Goal: Transaction & Acquisition: Book appointment/travel/reservation

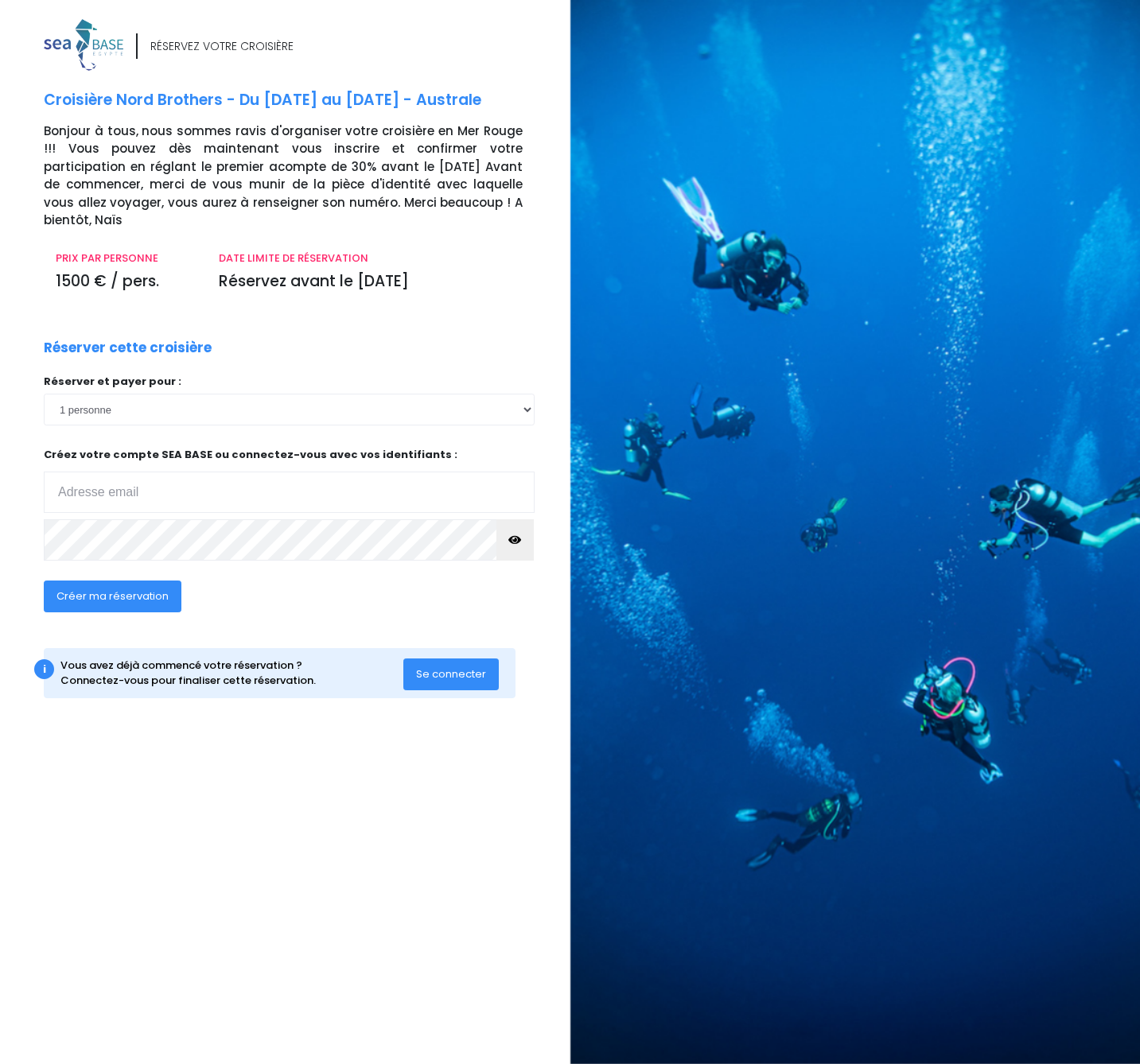
click at [250, 304] on div "RÉSERVEZ VOTRE CROISIÈRE Croisière Nord Brothers - Du [DATE] au [DATE] - Austra…" at bounding box center [301, 375] width 539 height 711
click at [456, 666] on span "Se connecter" at bounding box center [451, 674] width 70 height 15
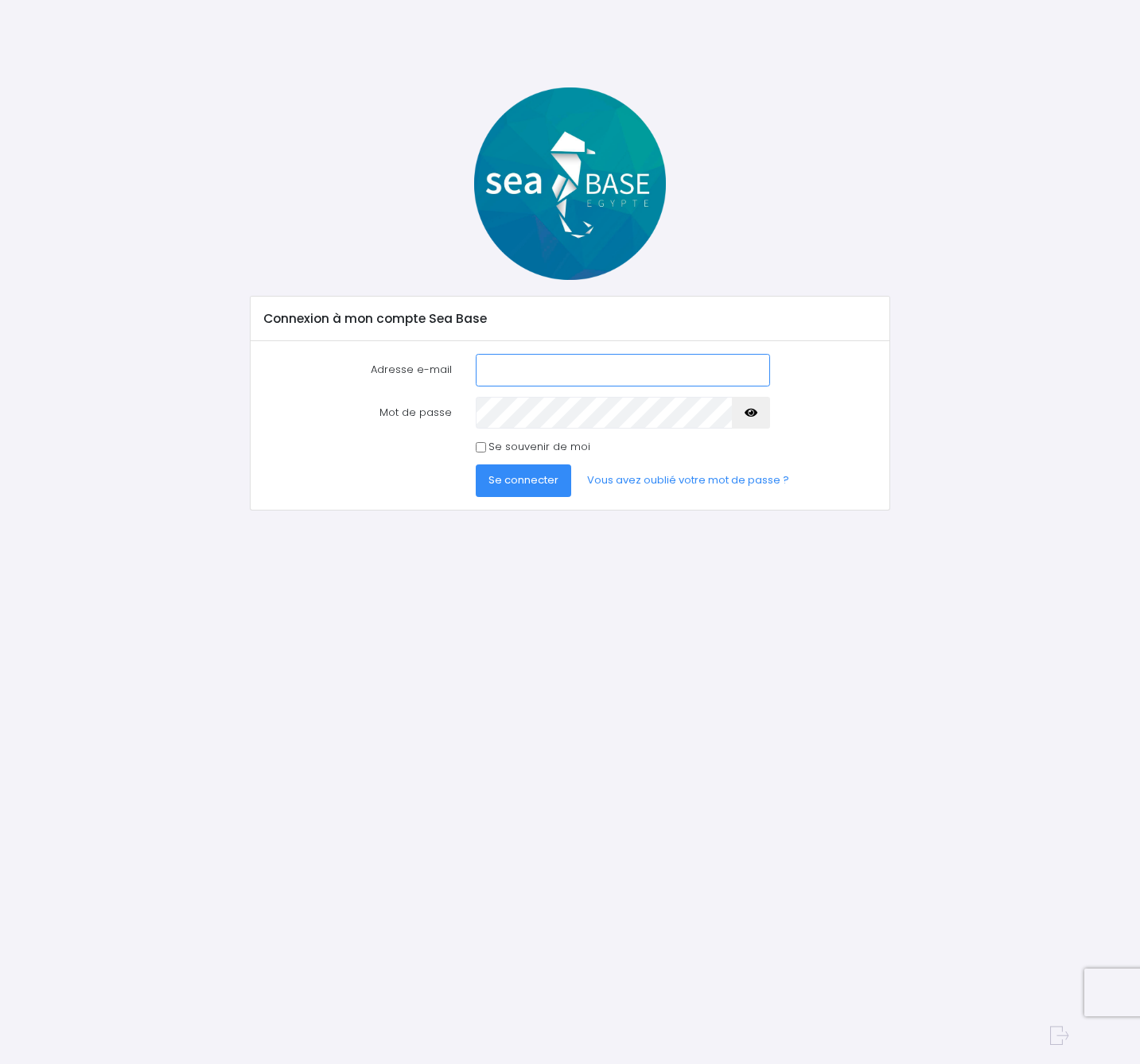
type input "denis.demarneffe@gmail.com"
click at [527, 489] on button "Se connecter" at bounding box center [523, 480] width 96 height 32
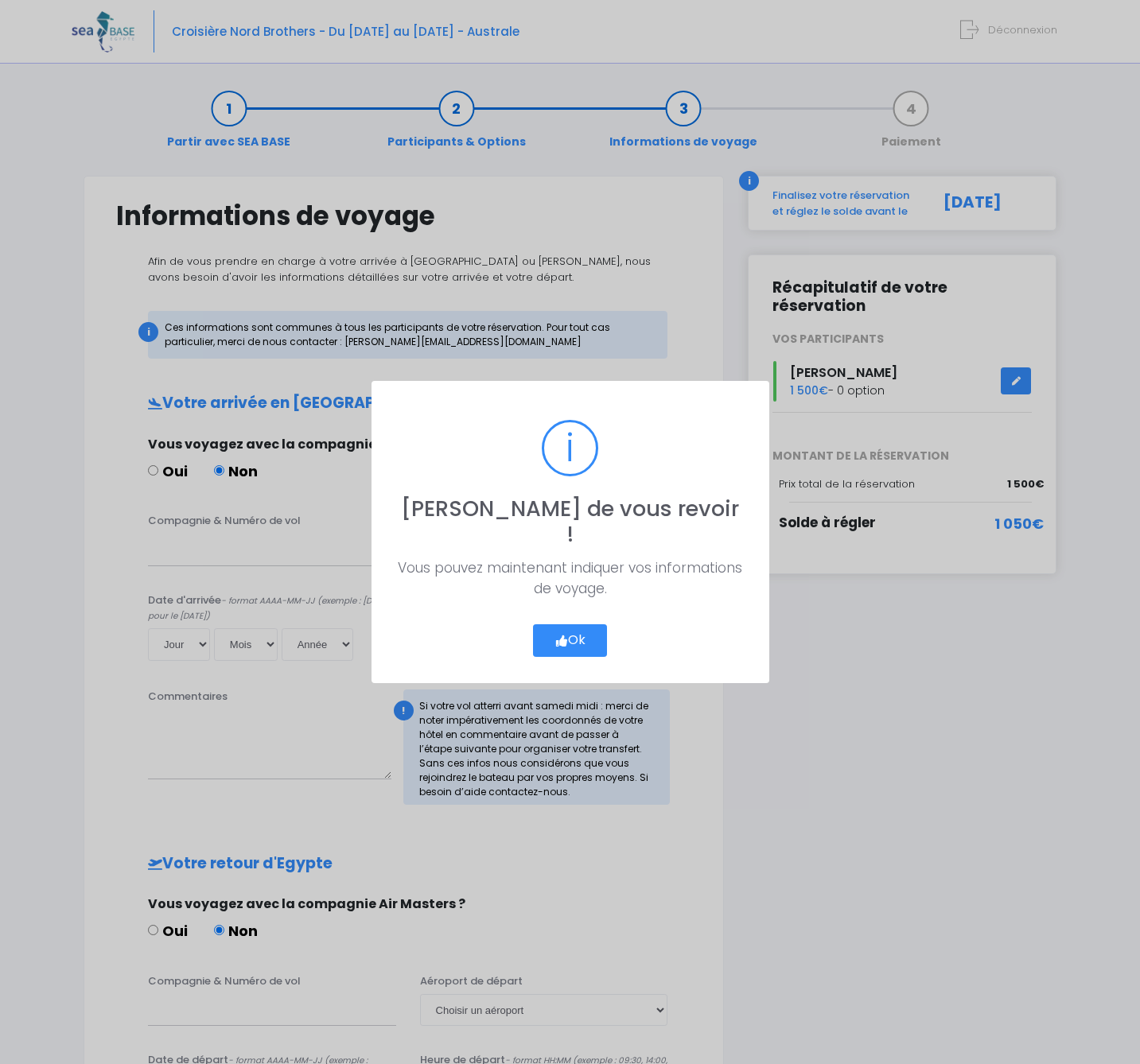
click at [546, 633] on button "Ok" at bounding box center [570, 641] width 75 height 34
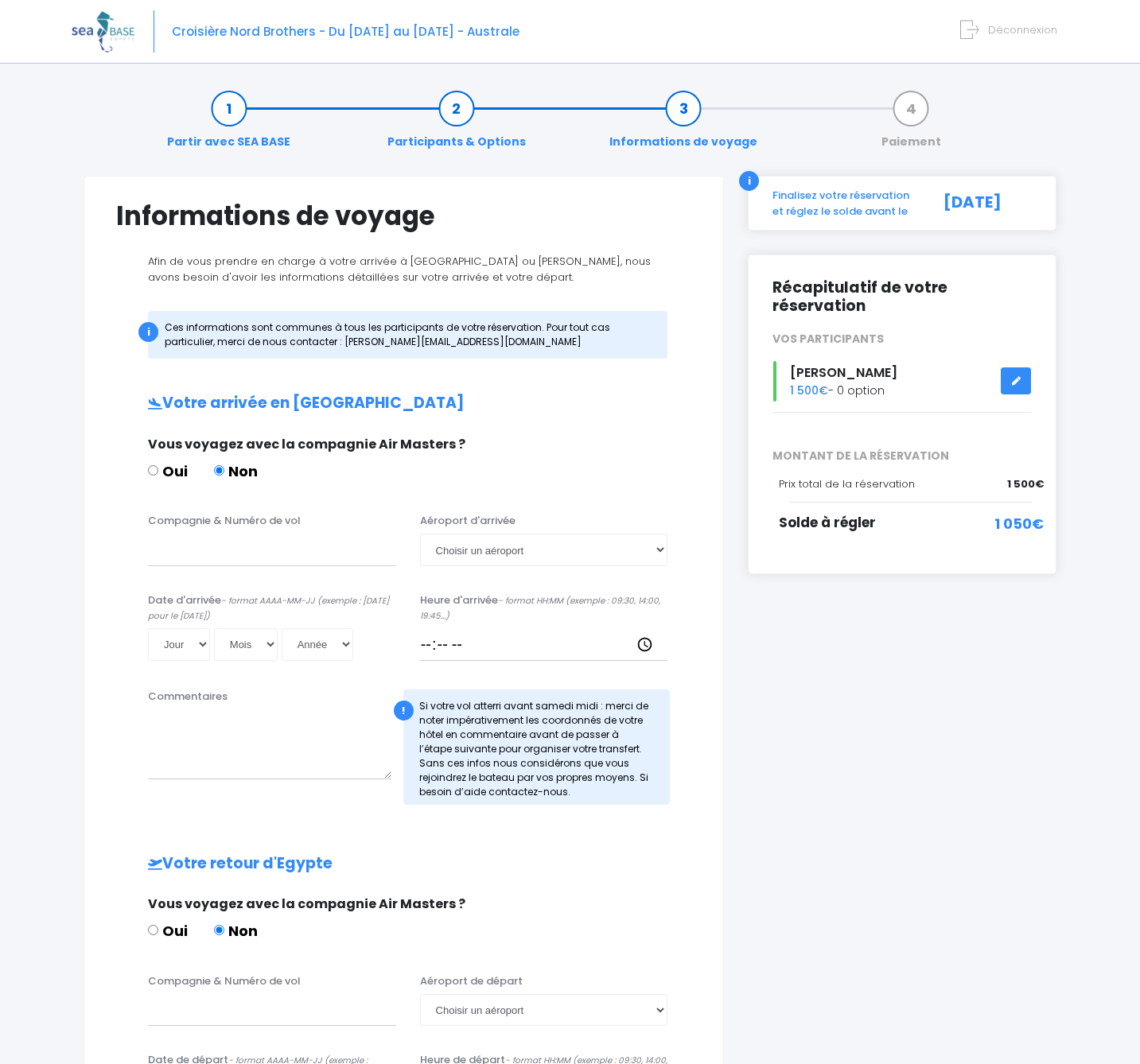
click at [1032, 20] on form "Déconnexion" at bounding box center [1012, 26] width 91 height 18
click at [1024, 29] on span "Déconnexion" at bounding box center [1022, 30] width 69 height 15
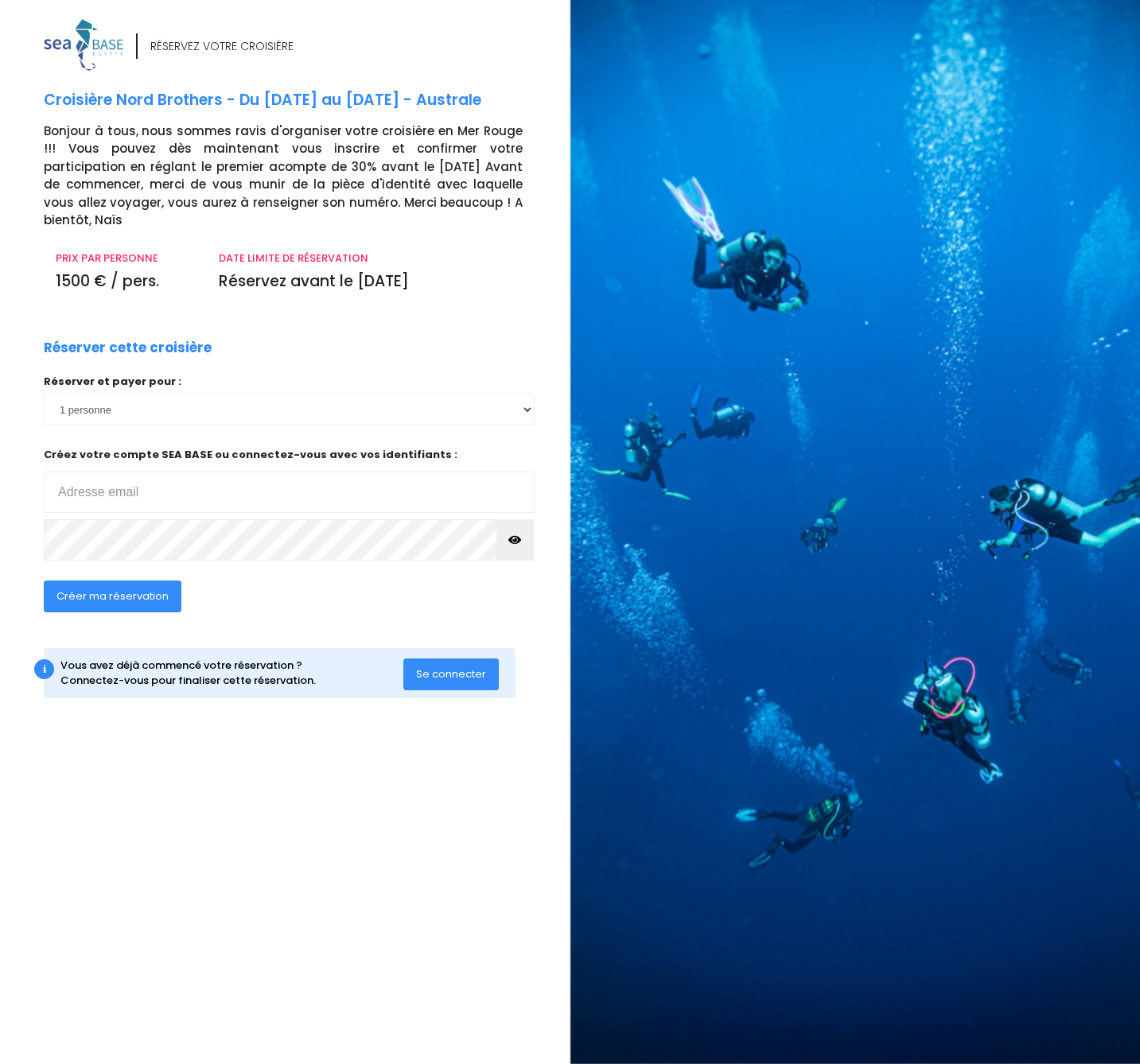
click at [412, 738] on div "RÉSERVEZ VOTRE CROISIÈRE Croisière Nord Brothers - Du 17/10/26 au 24/10/26 - Au…" at bounding box center [570, 532] width 1140 height 1064
